Goal: Task Accomplishment & Management: Manage account settings

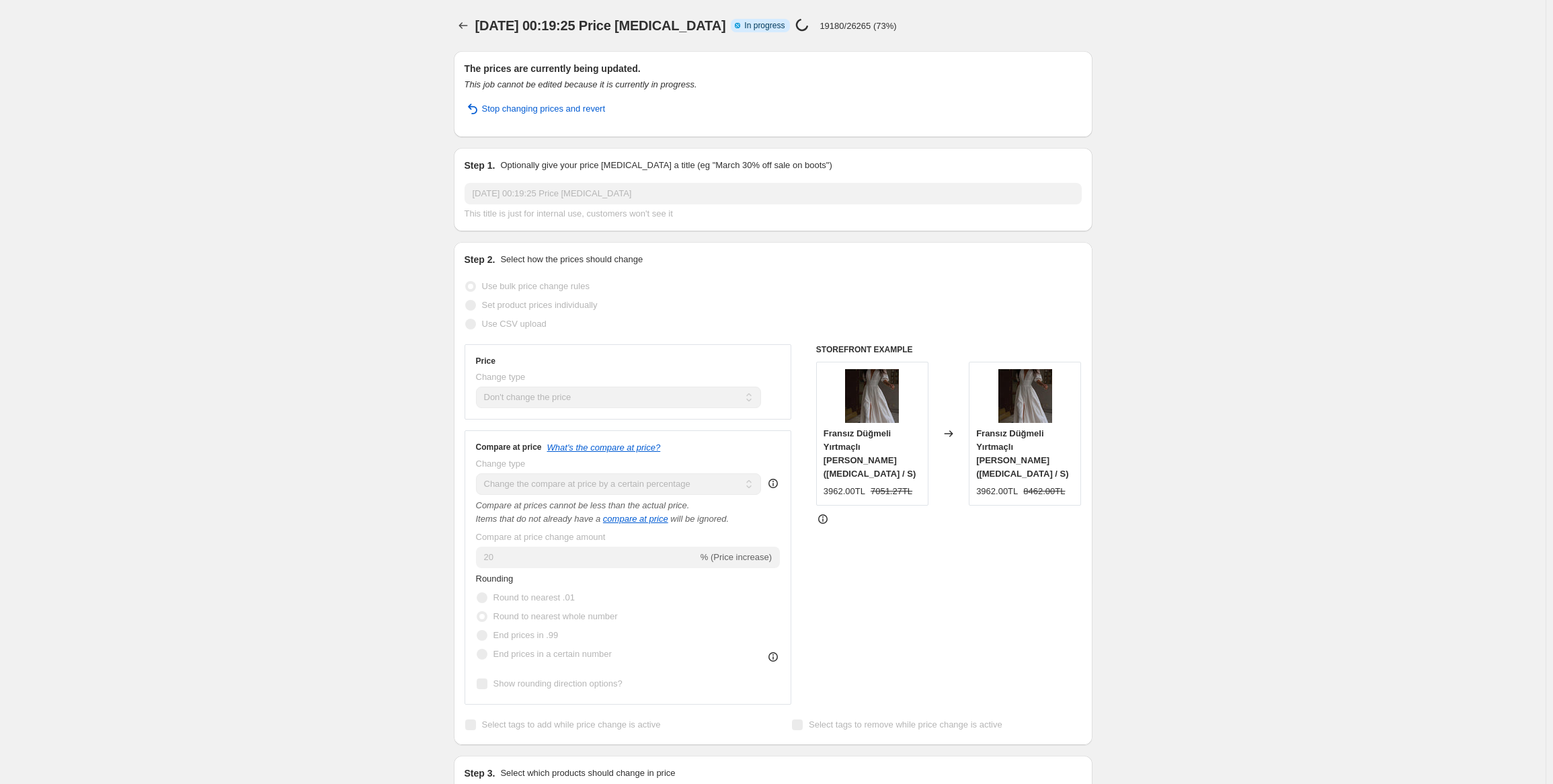
select select "no_change"
select select "percentage"
click at [863, 25] on p "19180/26265 (73%)" at bounding box center [857, 26] width 77 height 10
click at [843, 29] on p "19180/26265 (73%)" at bounding box center [857, 26] width 77 height 10
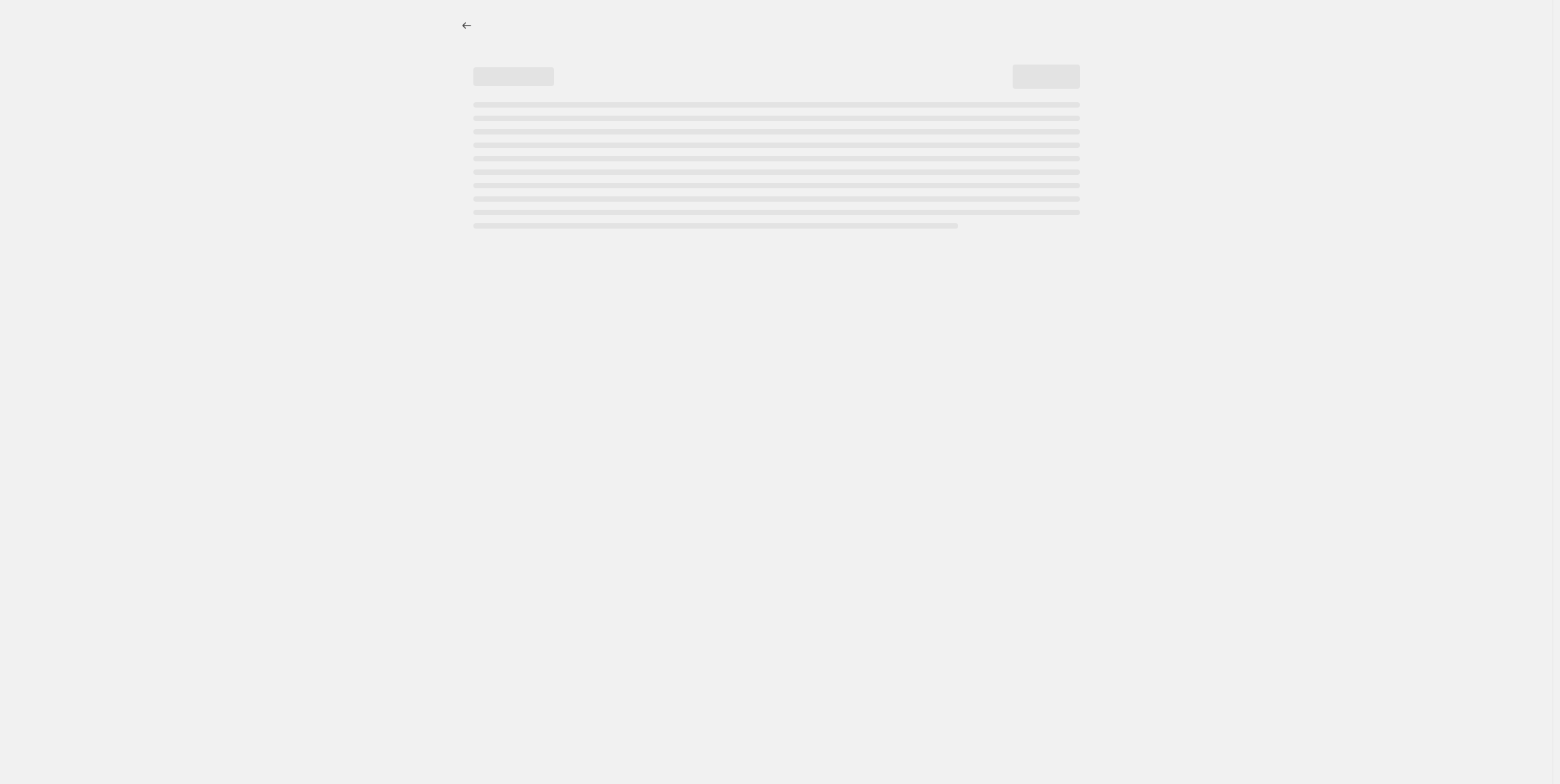
select select "no_change"
select select "percentage"
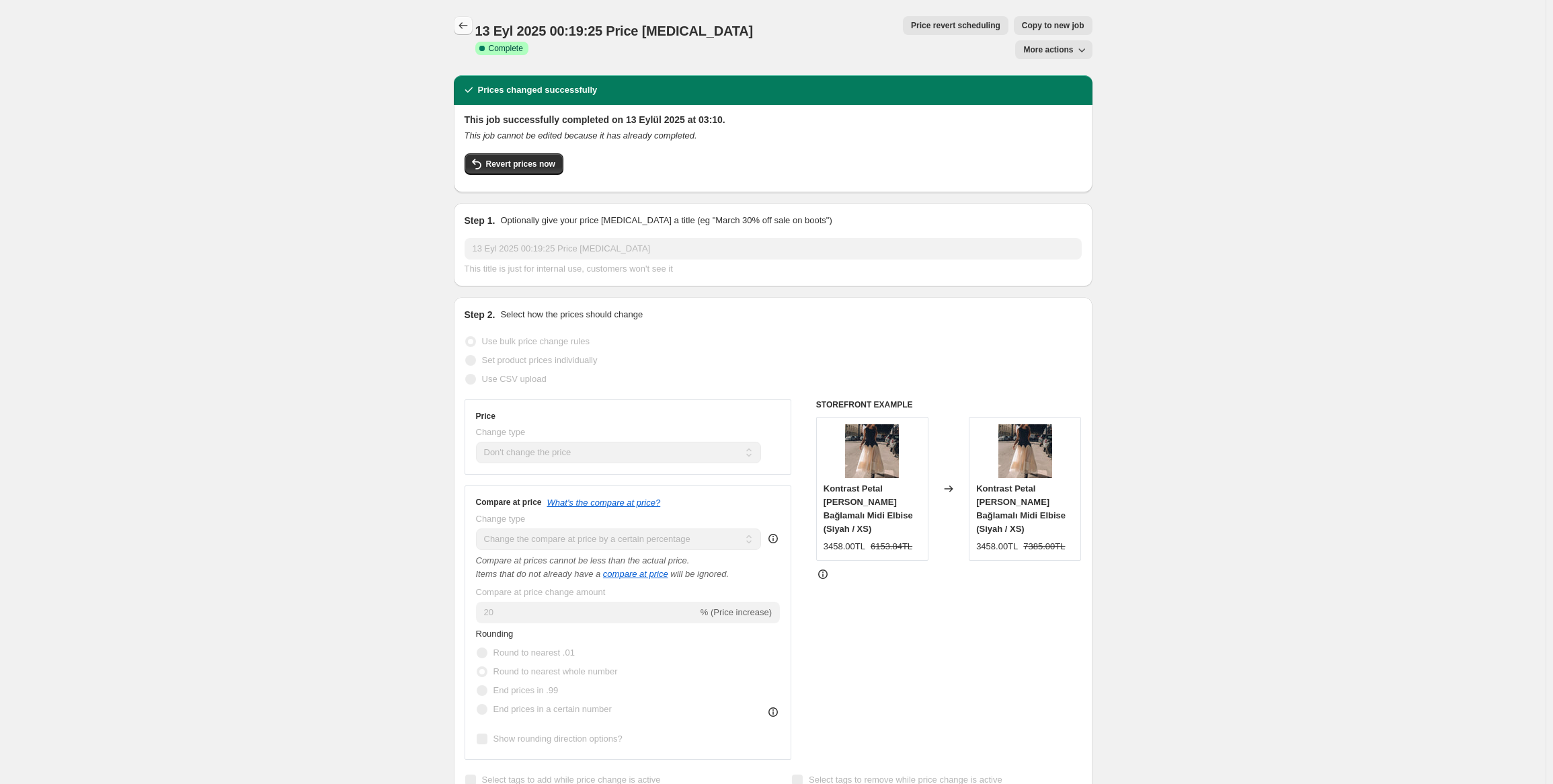
click at [462, 26] on icon "Price change jobs" at bounding box center [463, 25] width 14 height 14
